Goal: Navigation & Orientation: Find specific page/section

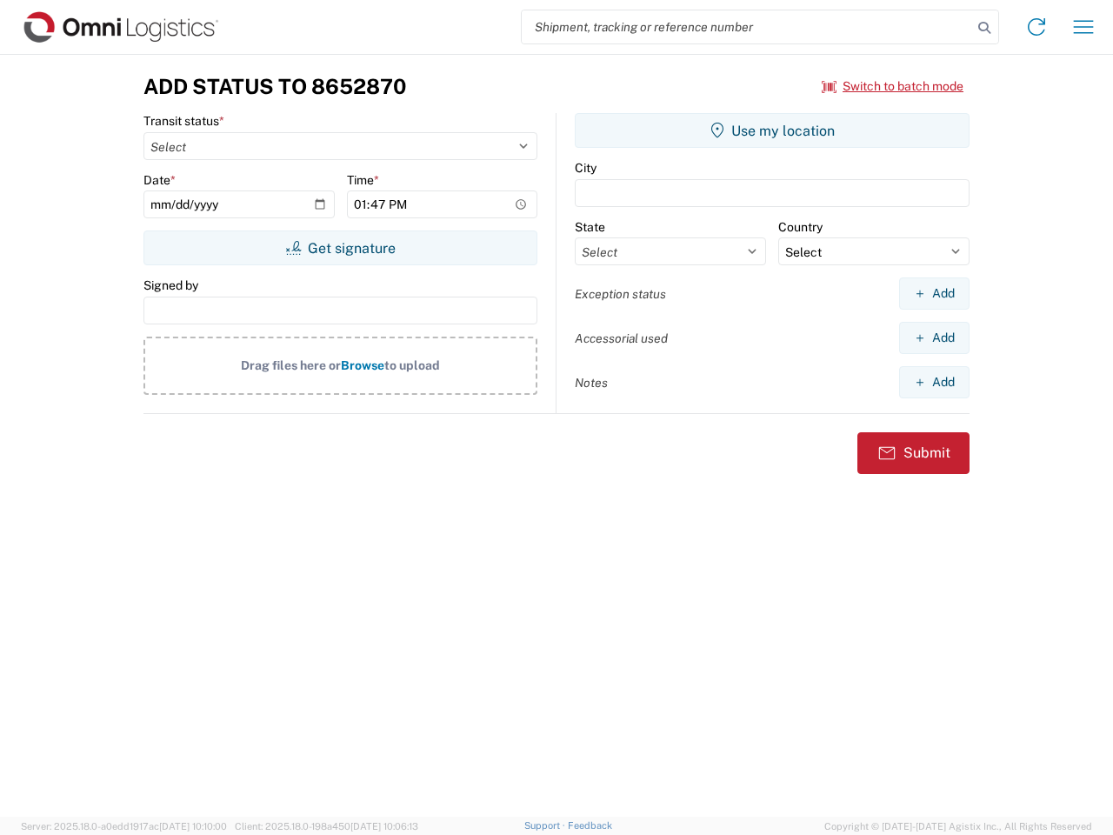
click at [747, 27] on input "search" at bounding box center [747, 26] width 450 height 33
click at [984, 28] on icon at bounding box center [984, 28] width 24 height 24
click at [1037, 27] on icon at bounding box center [1037, 27] width 28 height 28
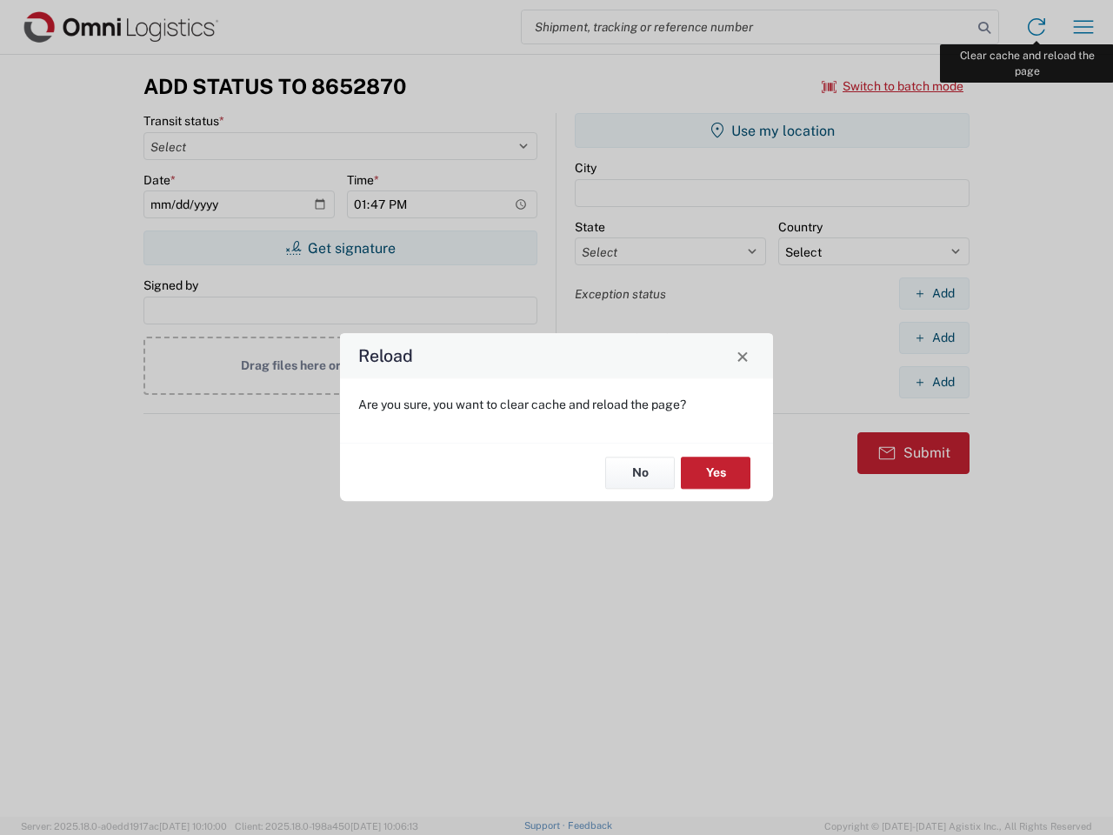
click at [1083, 27] on div "Reload Are you sure, you want to clear cache and reload the page? No Yes" at bounding box center [556, 417] width 1113 height 835
click at [893, 86] on div "Reload Are you sure, you want to clear cache and reload the page? No Yes" at bounding box center [556, 417] width 1113 height 835
click at [340, 248] on div "Reload Are you sure, you want to clear cache and reload the page? No Yes" at bounding box center [556, 417] width 1113 height 835
click at [772, 130] on div "Reload Are you sure, you want to clear cache and reload the page? No Yes" at bounding box center [556, 417] width 1113 height 835
click at [934, 293] on div "Reload Are you sure, you want to clear cache and reload the page? No Yes" at bounding box center [556, 417] width 1113 height 835
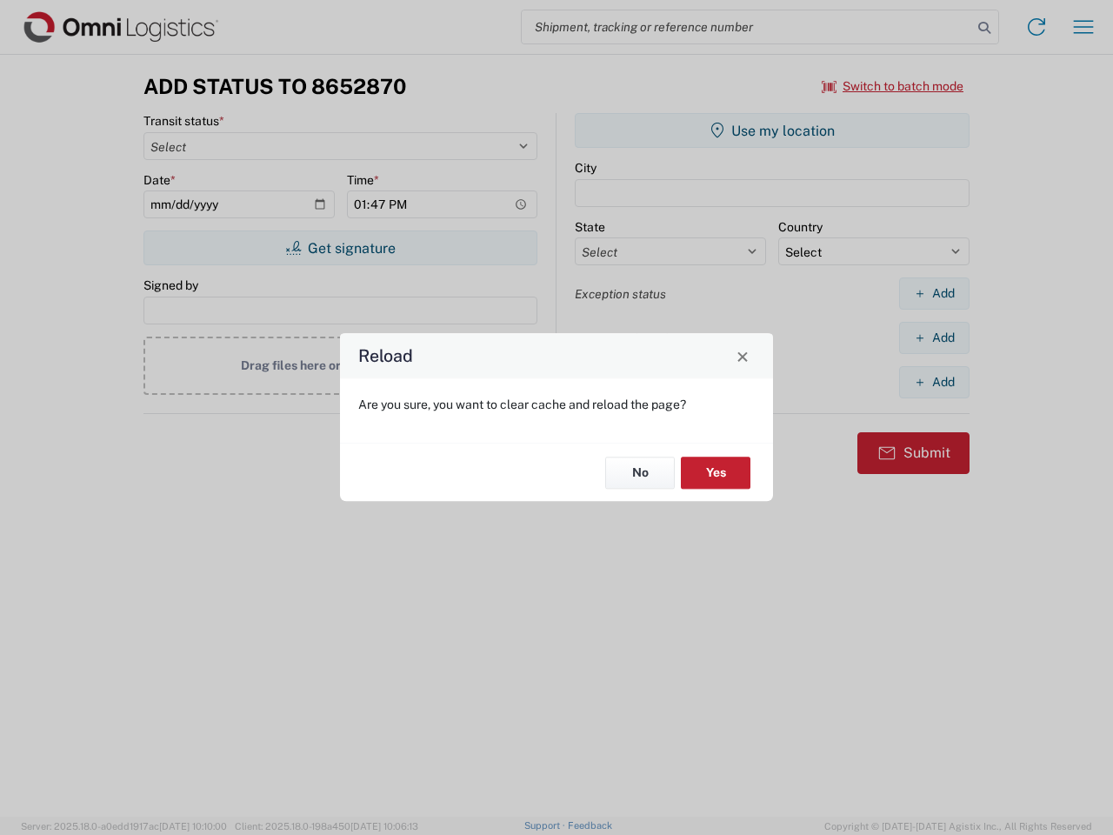
click at [934, 337] on div "Reload Are you sure, you want to clear cache and reload the page? No Yes" at bounding box center [556, 417] width 1113 height 835
click at [934, 382] on div "Reload Are you sure, you want to clear cache and reload the page? No Yes" at bounding box center [556, 417] width 1113 height 835
